Goal: Task Accomplishment & Management: Use online tool/utility

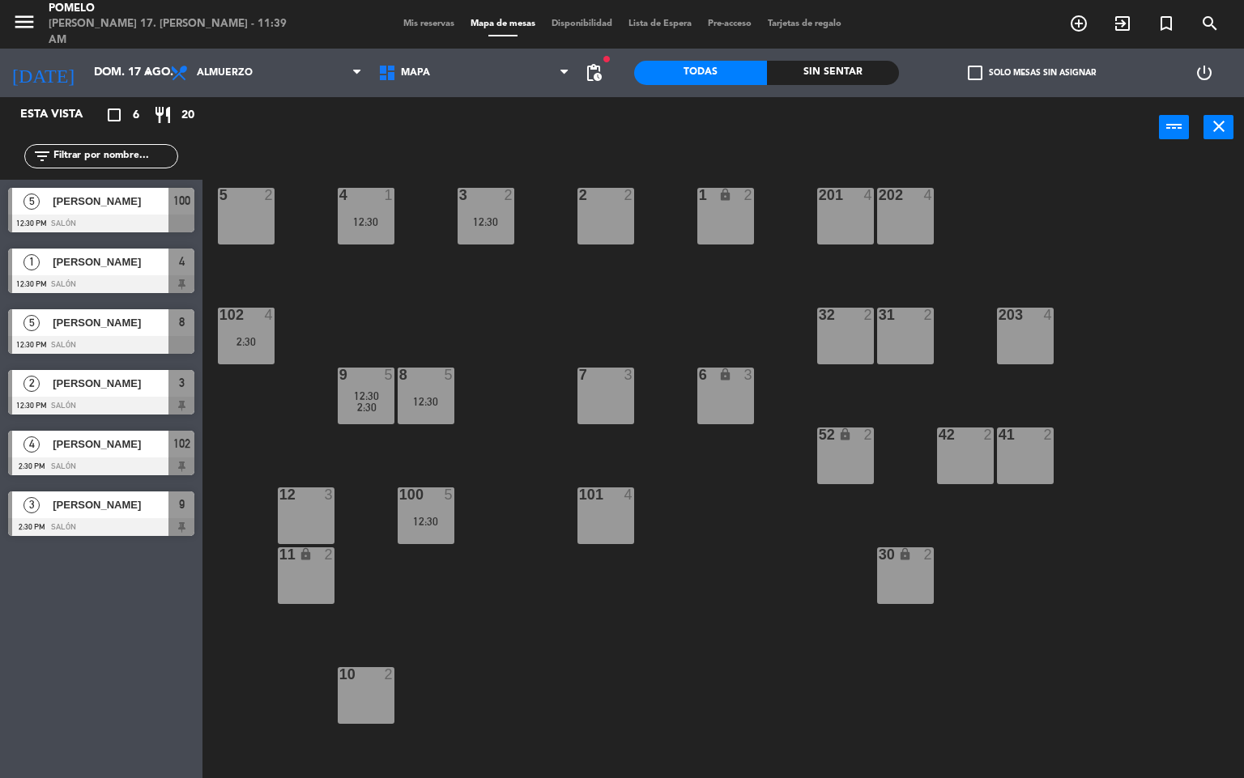
click at [526, 334] on div "4 1 12:30 3 2 12:30 2 2 1 lock 2 5 2 202 4 201 4 102 4 2:30 32 2 31 2 203 4 8 5…" at bounding box center [729, 469] width 1029 height 620
click at [377, 126] on div "power_input close" at bounding box center [680, 128] width 956 height 62
click at [1099, 219] on div "4 1 12:30 3 2 12:30 2 2 1 lock 2 5 2 202 4 201 4 102 4 2:30 32 2 31 2 203 4 8 5…" at bounding box center [729, 469] width 1029 height 620
click at [414, 297] on div "4 1 12:30 3 2 12:30 2 2 1 lock 2 5 2 202 4 201 4 102 4 2:30 32 2 31 2 203 4 8 5…" at bounding box center [729, 469] width 1029 height 620
click at [464, 243] on div "3 2 12:30" at bounding box center [485, 216] width 57 height 57
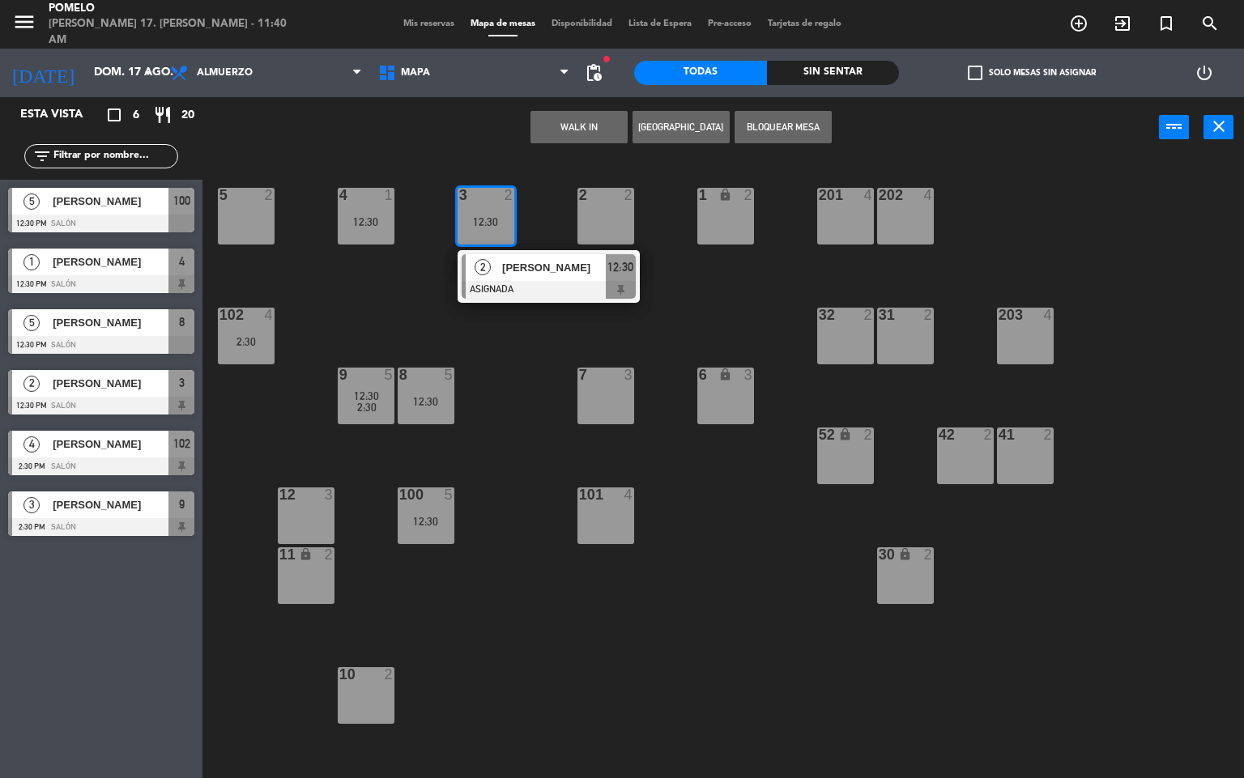
click at [369, 291] on div "4 1 12:30 3 2 12:30 2 [PERSON_NAME] ASIGNADA 12:30 2 2 1 lock 2 5 2 202 4 201 4…" at bounding box center [729, 469] width 1029 height 620
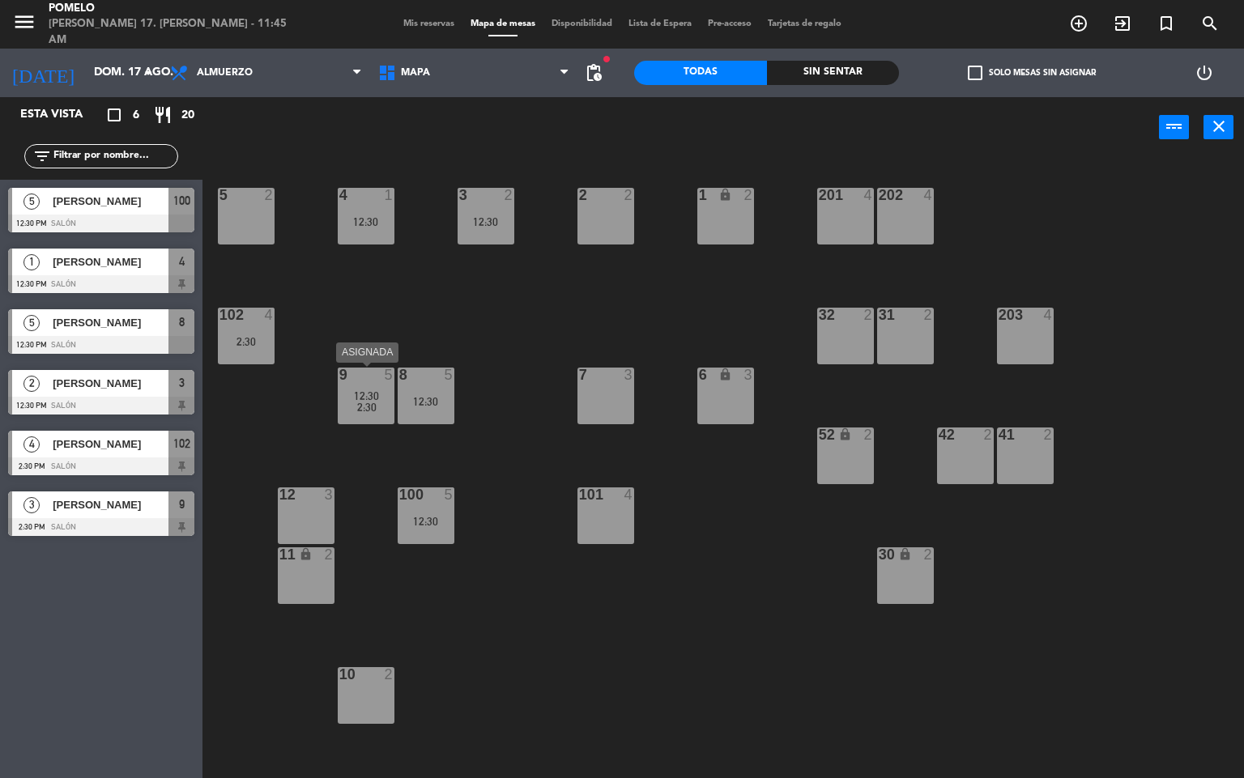
click at [357, 387] on div "9 5 12:30 2:30" at bounding box center [366, 396] width 57 height 57
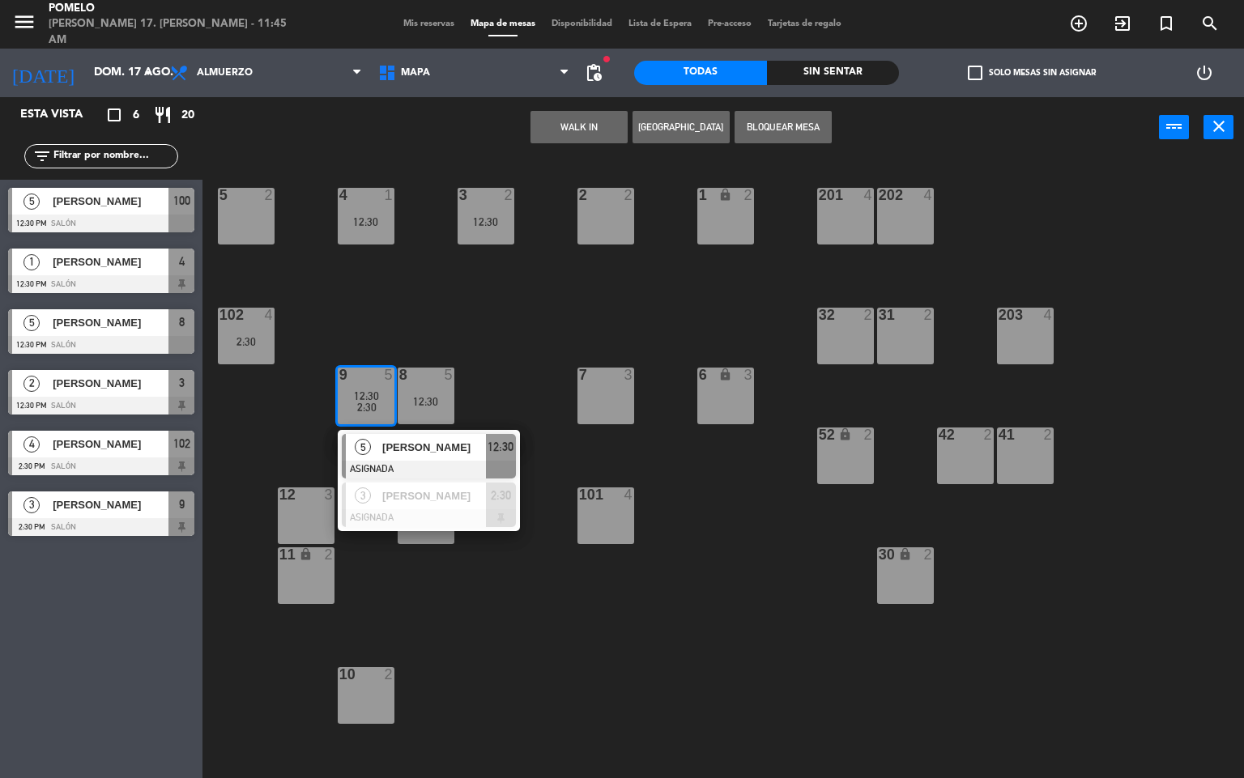
click at [432, 343] on div "4 1 12:30 3 2 12:30 2 2 1 lock 2 5 2 202 4 201 4 102 4 2:30 32 2 31 2 203 4 8 5…" at bounding box center [729, 469] width 1029 height 620
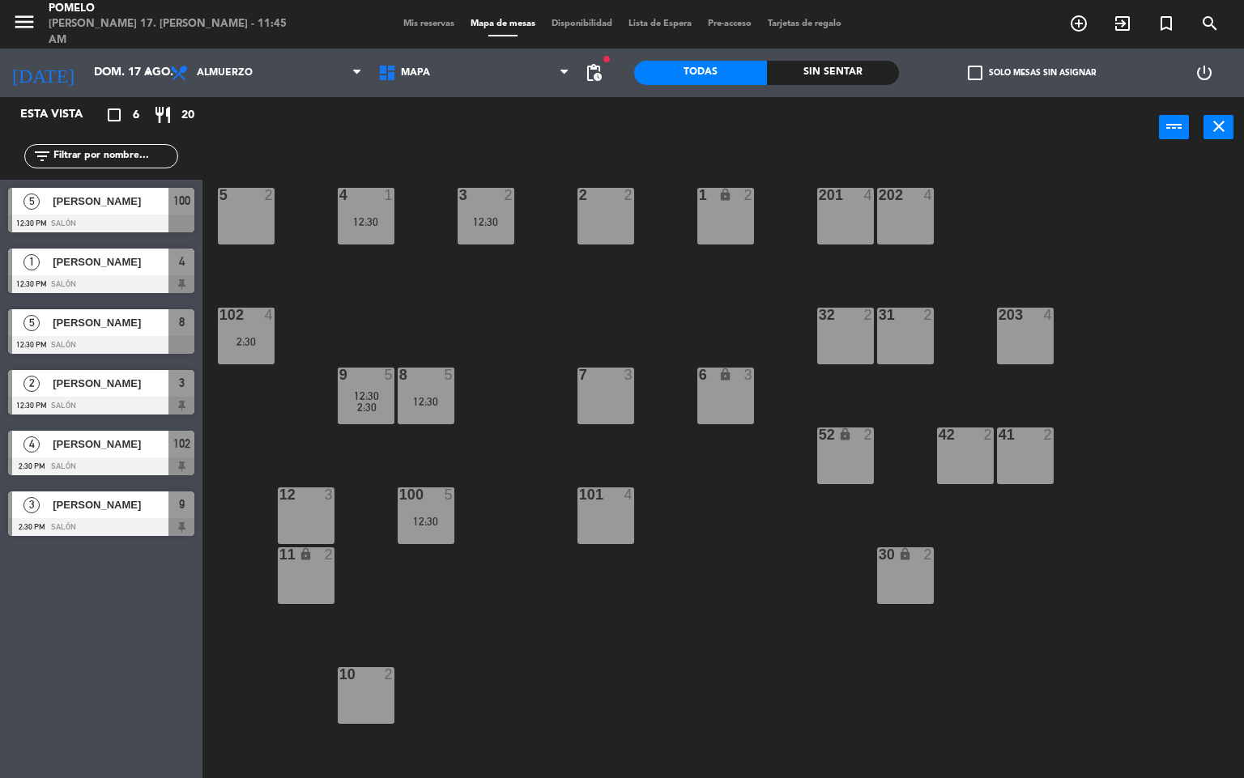
click at [372, 399] on span "12:30" at bounding box center [366, 395] width 25 height 13
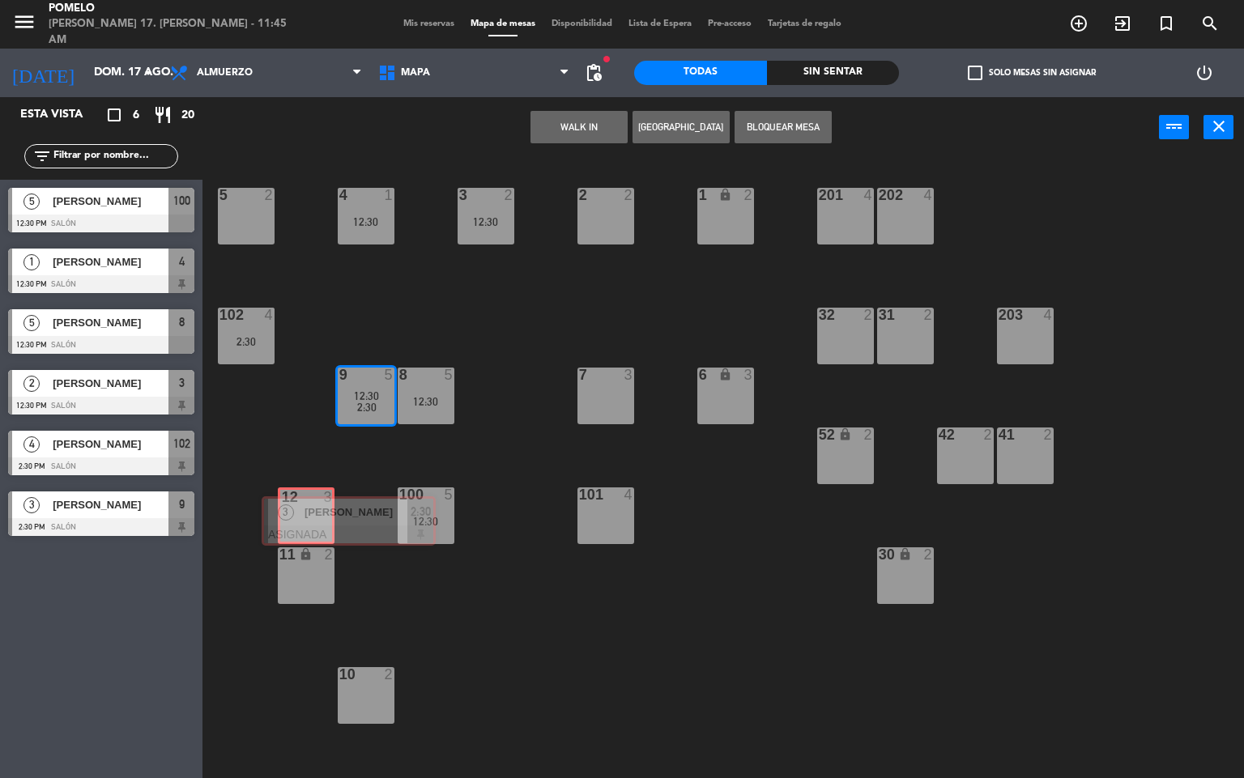
drag, startPoint x: 385, startPoint y: 501, endPoint x: 304, endPoint y: 515, distance: 81.3
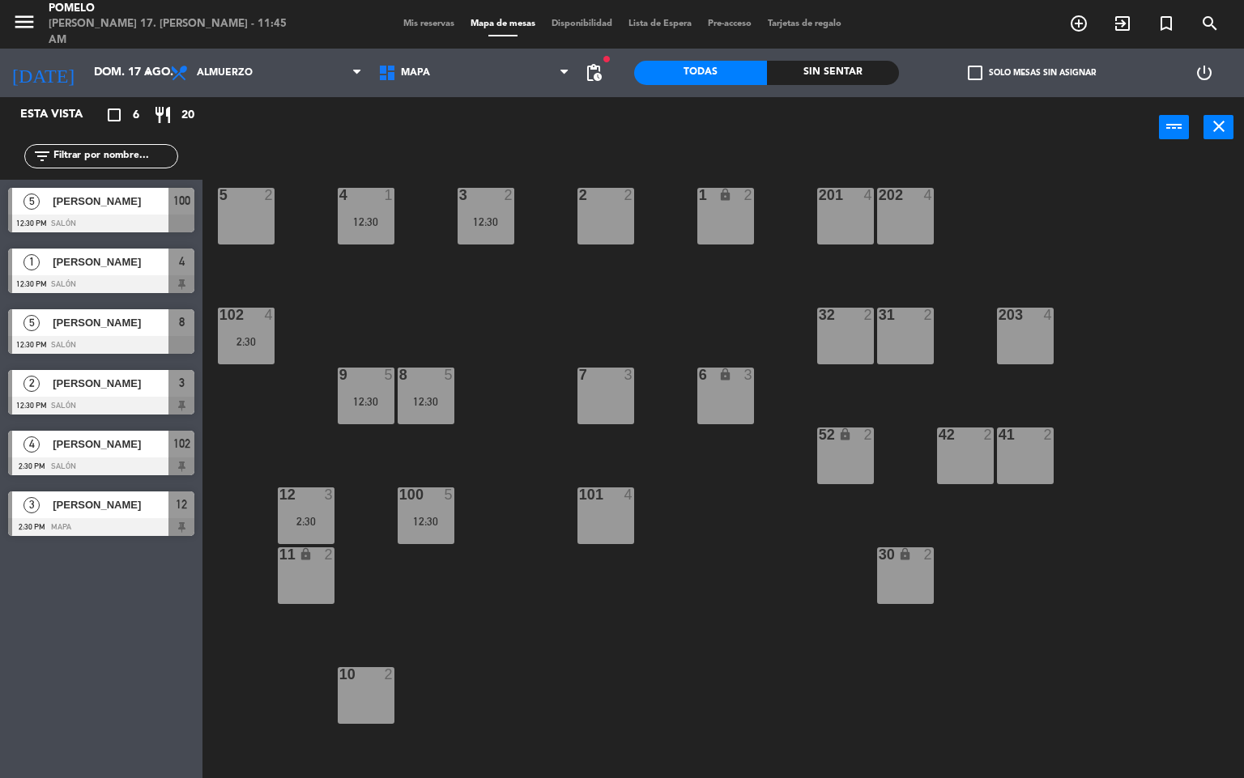
click at [358, 476] on div "4 1 12:30 3 2 12:30 2 2 1 lock 2 5 2 202 4 201 4 102 4 2:30 32 2 31 2 203 4 8 5…" at bounding box center [729, 469] width 1029 height 620
click at [367, 452] on div "4 1 12:30 3 2 12:30 2 2 1 lock 2 5 2 202 4 201 4 102 4 2:30 32 2 31 2 203 4 8 5…" at bounding box center [729, 469] width 1029 height 620
click at [302, 496] on div at bounding box center [305, 494] width 27 height 15
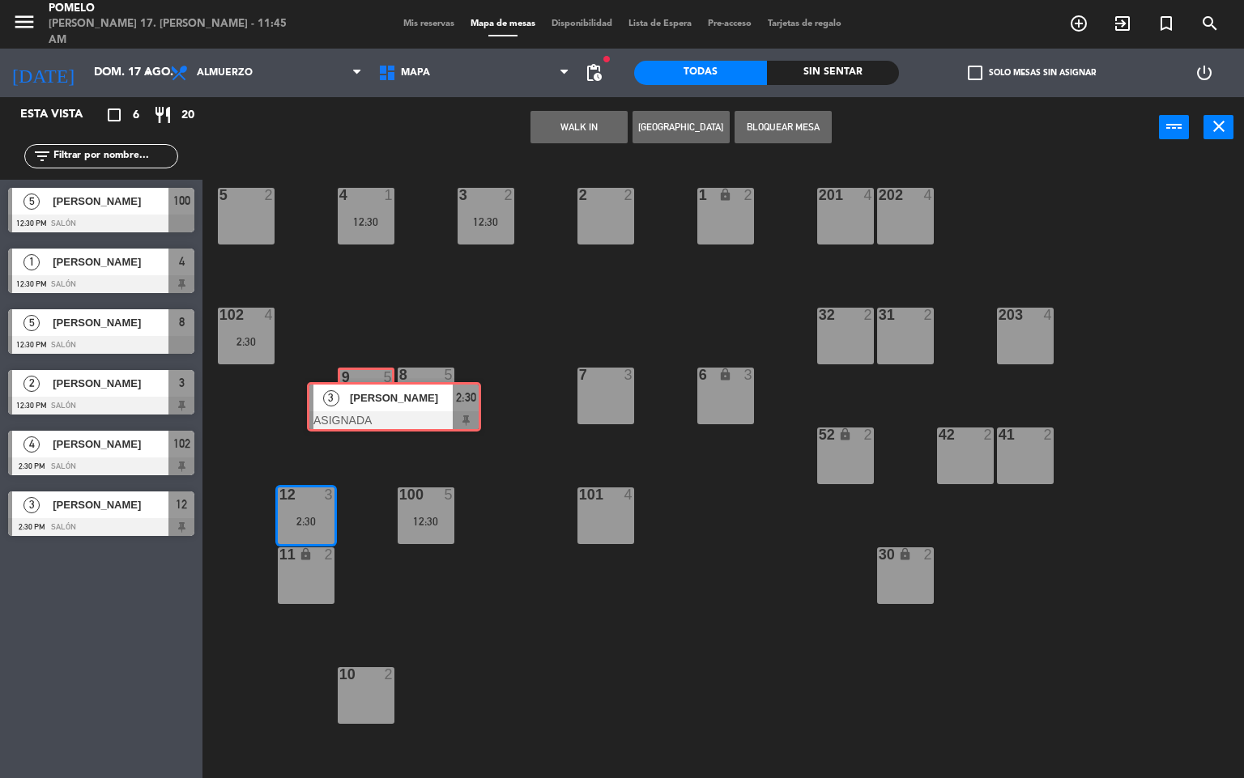
drag, startPoint x: 347, startPoint y: 571, endPoint x: 372, endPoint y: 398, distance: 174.3
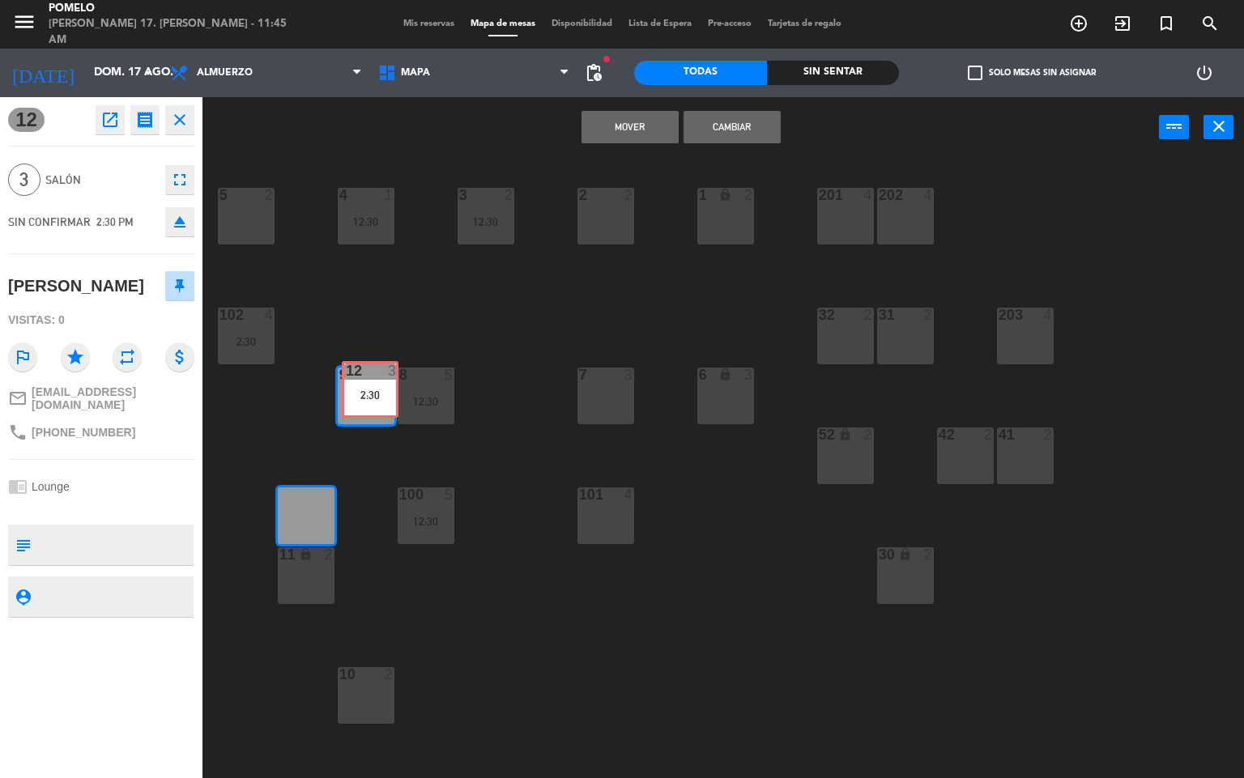
drag, startPoint x: 330, startPoint y: 509, endPoint x: 394, endPoint y: 382, distance: 141.6
click at [394, 382] on div "4 1 12:30 3 2 12:30 2 2 1 lock 2 5 2 202 4 201 4 102 4 2:30 32 2 31 2 203 4 8 5…" at bounding box center [729, 469] width 1029 height 620
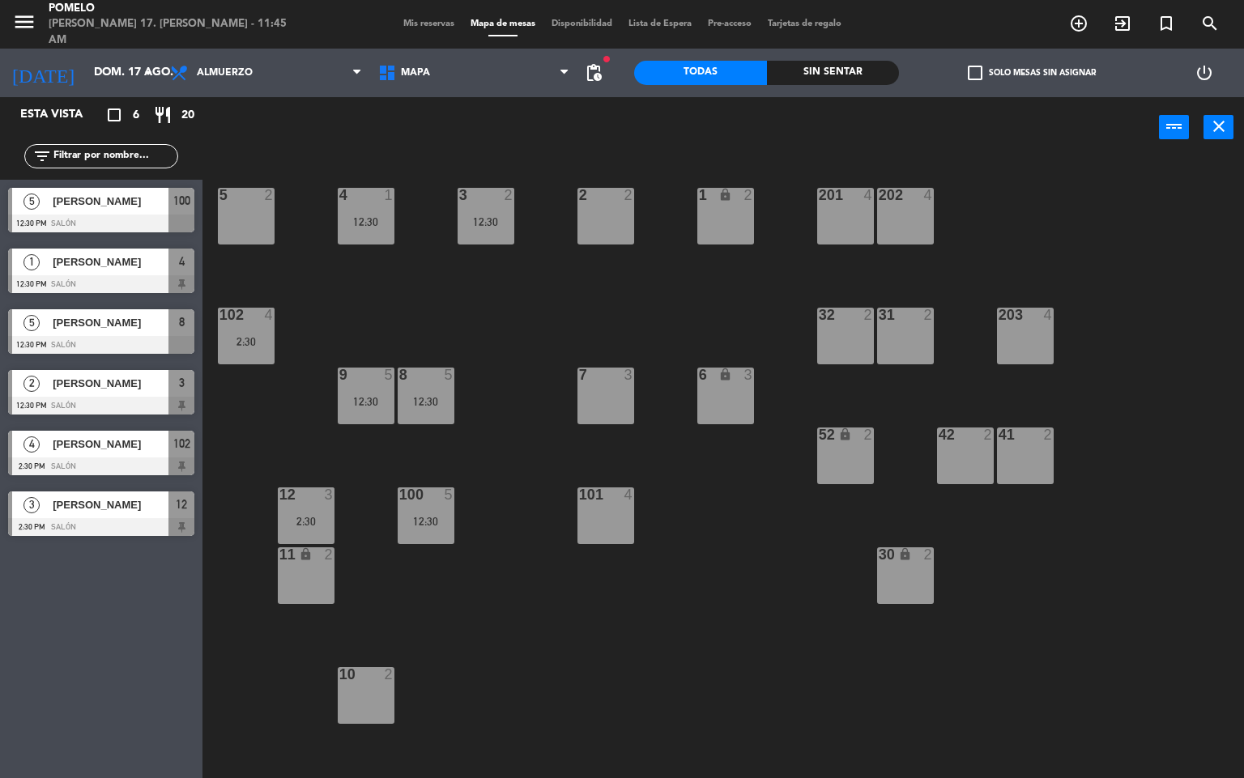
click at [309, 511] on div "12 3 2:30" at bounding box center [306, 515] width 57 height 57
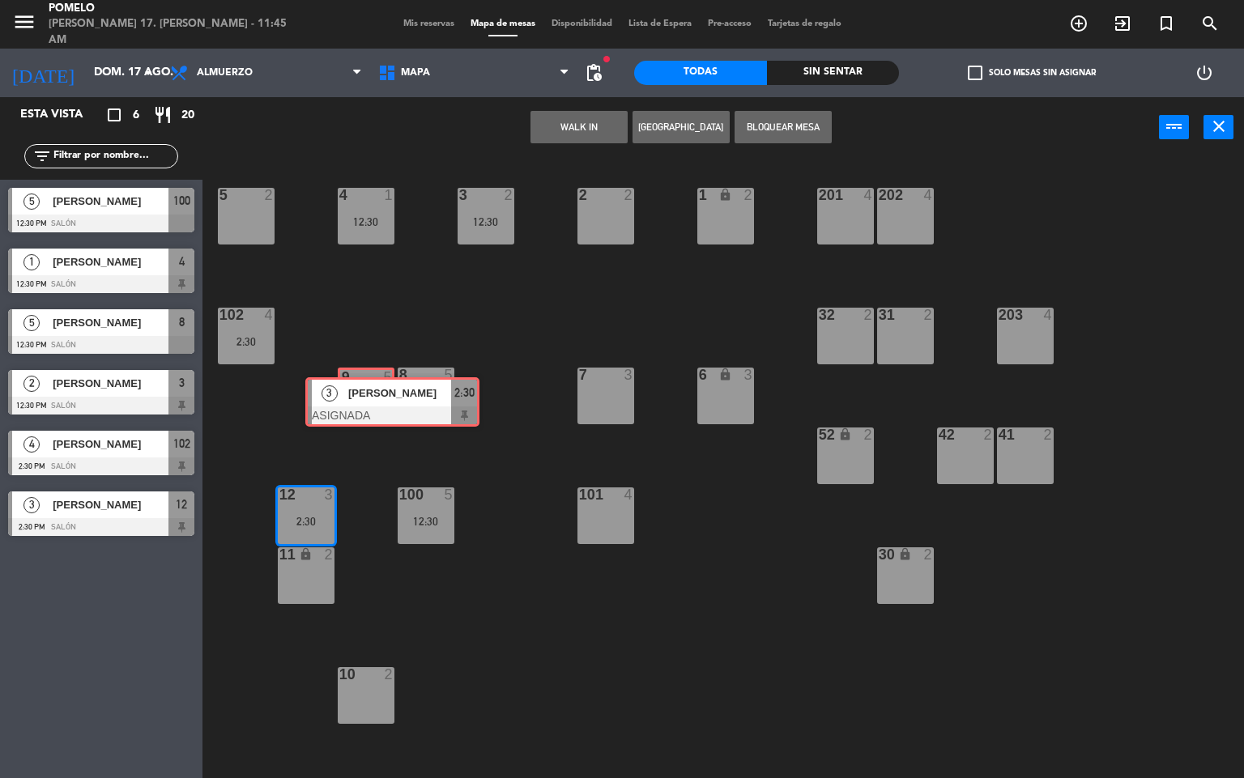
drag, startPoint x: 351, startPoint y: 568, endPoint x: 374, endPoint y: 392, distance: 178.1
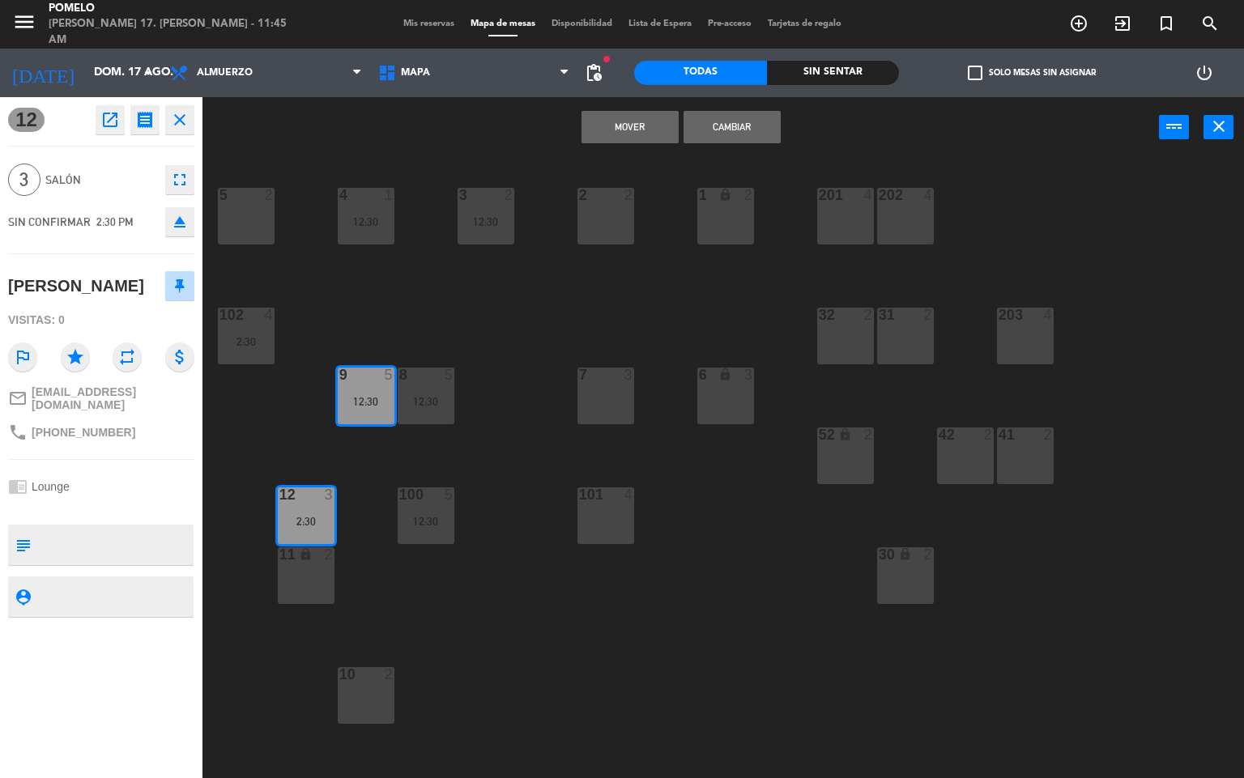
click at [642, 117] on button "Mover" at bounding box center [629, 127] width 97 height 32
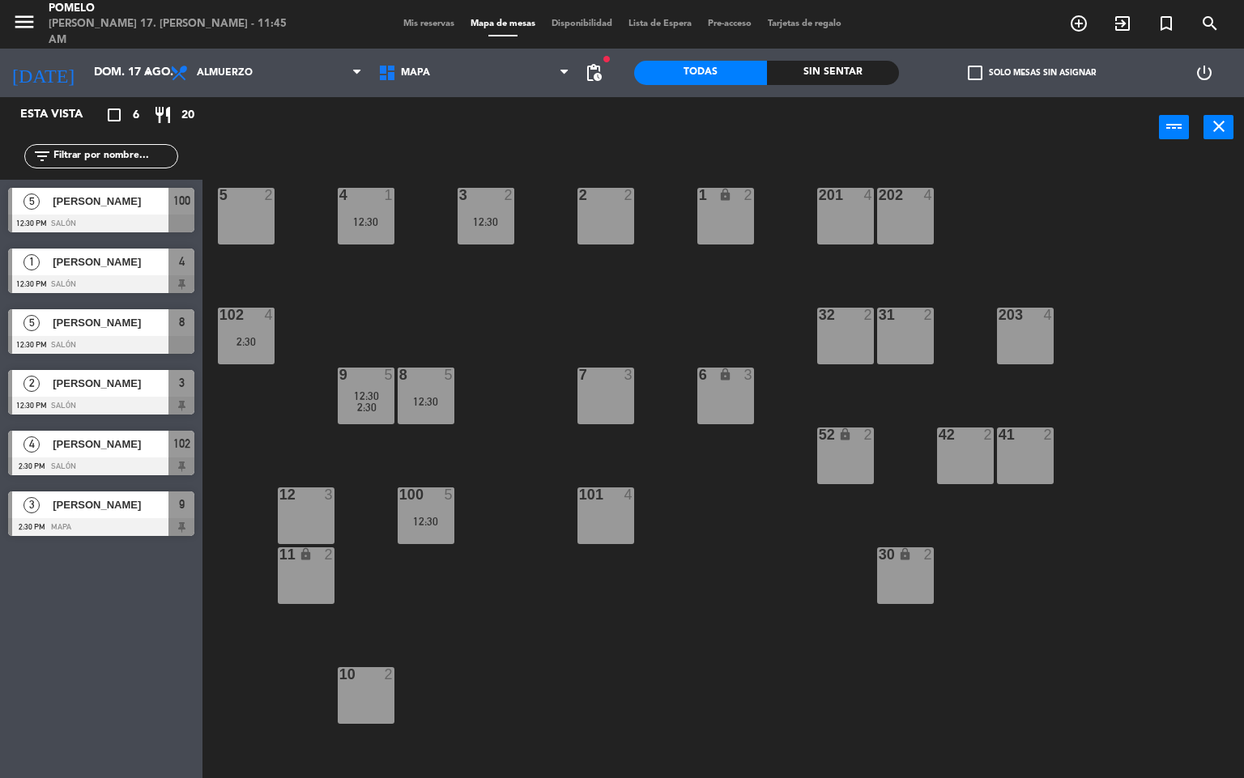
click at [595, 290] on div "4 1 12:30 3 2 12:30 2 2 1 lock 2 5 2 202 4 201 4 102 4 2:30 32 2 31 2 203 4 8 5…" at bounding box center [729, 469] width 1029 height 620
click at [445, 20] on span "Mis reservas" at bounding box center [428, 23] width 67 height 9
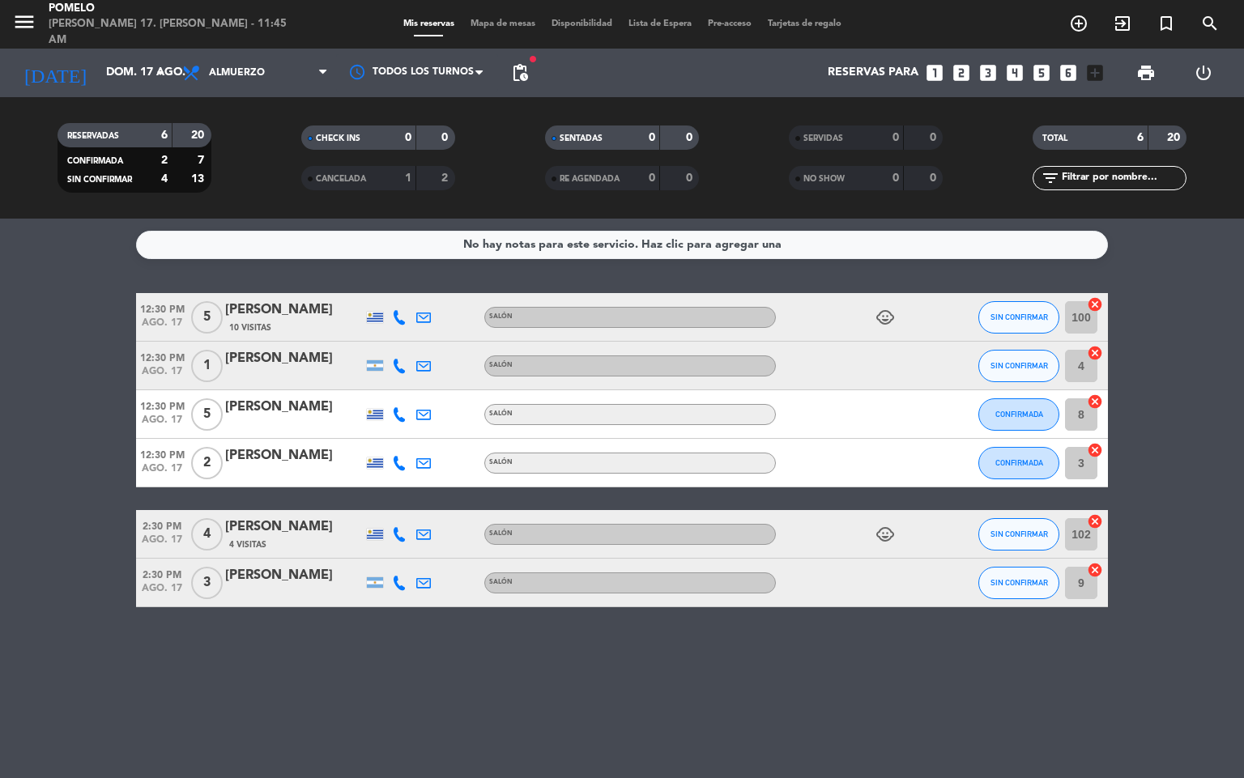
click at [479, 22] on span "Mapa de mesas" at bounding box center [502, 23] width 81 height 9
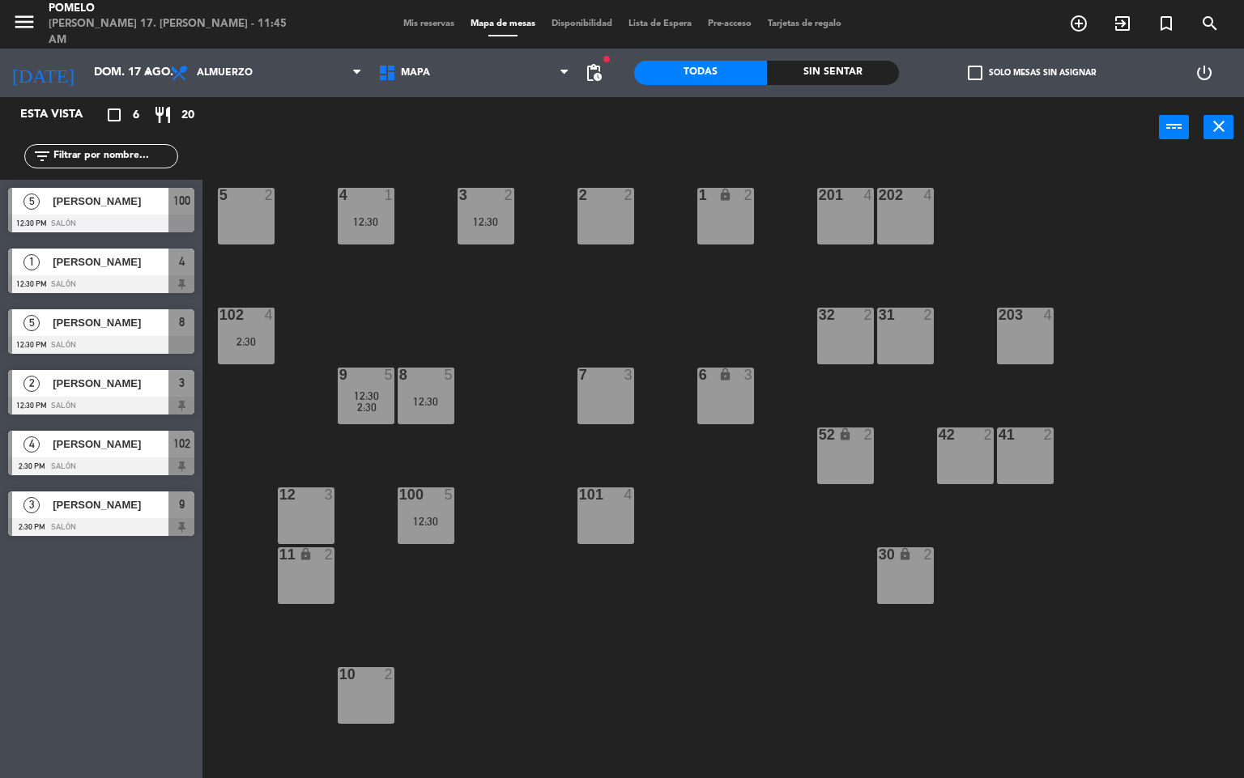
click at [449, 23] on span "Mis reservas" at bounding box center [428, 23] width 67 height 9
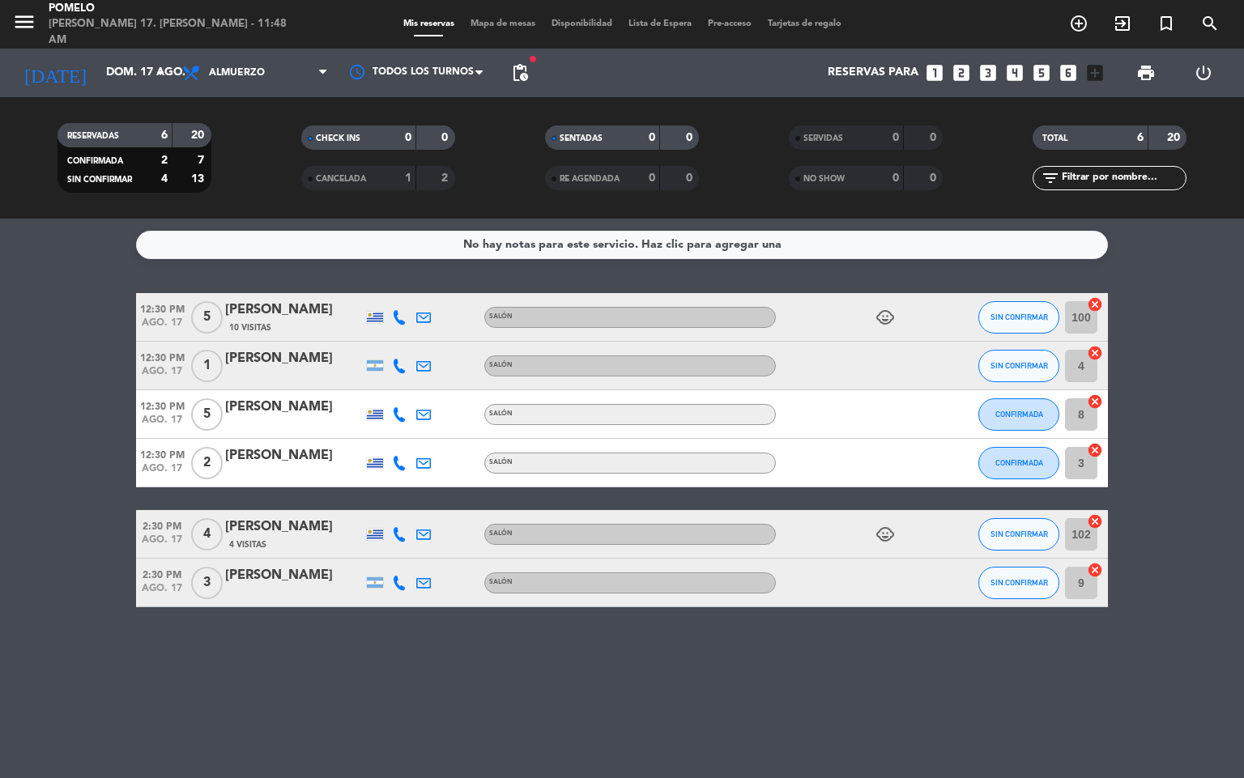
click at [399, 717] on div "No hay notas para este servicio. Haz clic para agregar una 12:30 PM ago. 17 5 […" at bounding box center [622, 499] width 1244 height 560
click at [1142, 68] on span "print" at bounding box center [1145, 72] width 19 height 19
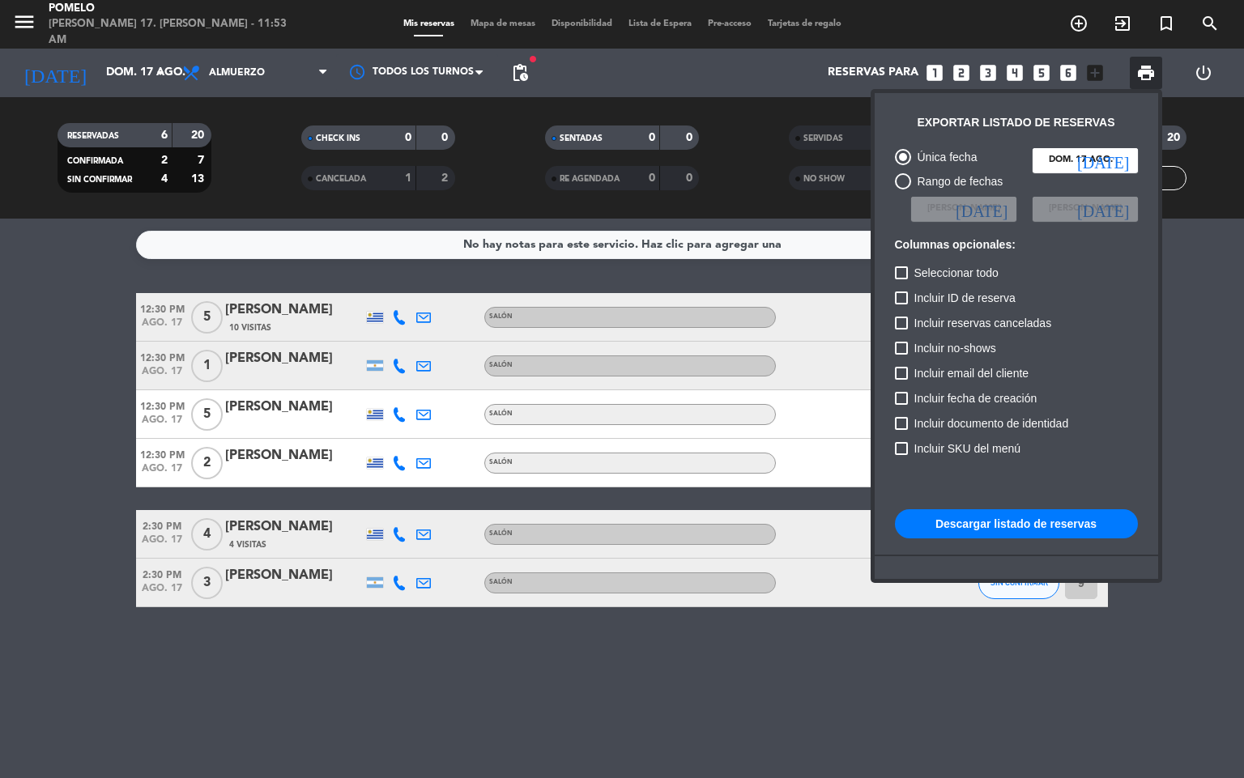
click at [1109, 518] on button "Descargar listado de reservas" at bounding box center [1016, 523] width 243 height 29
drag, startPoint x: 550, startPoint y: 683, endPoint x: 543, endPoint y: 691, distance: 10.3
click at [550, 688] on div at bounding box center [622, 389] width 1244 height 778
